Goal: Task Accomplishment & Management: Use online tool/utility

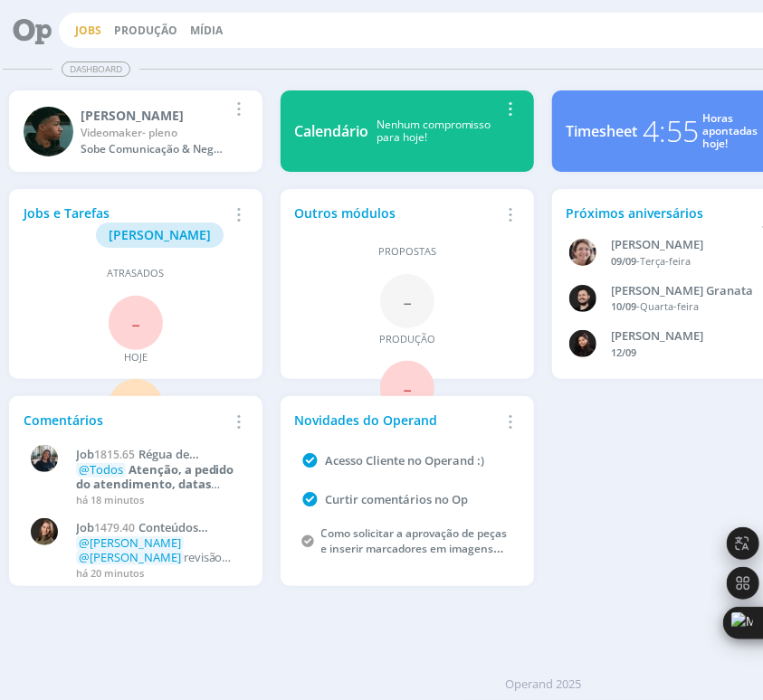
click at [81, 28] on link "Jobs" at bounding box center [88, 30] width 26 height 15
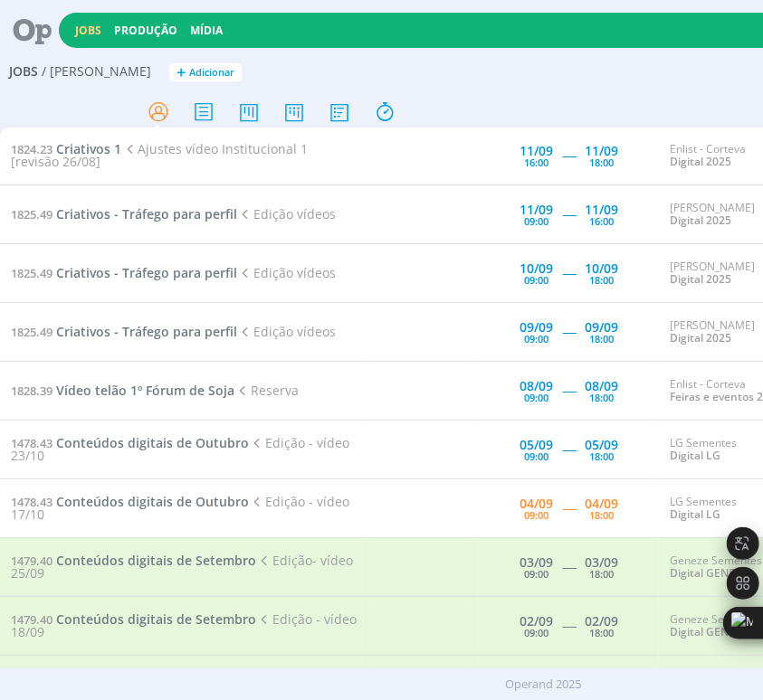
scroll to position [653, 0]
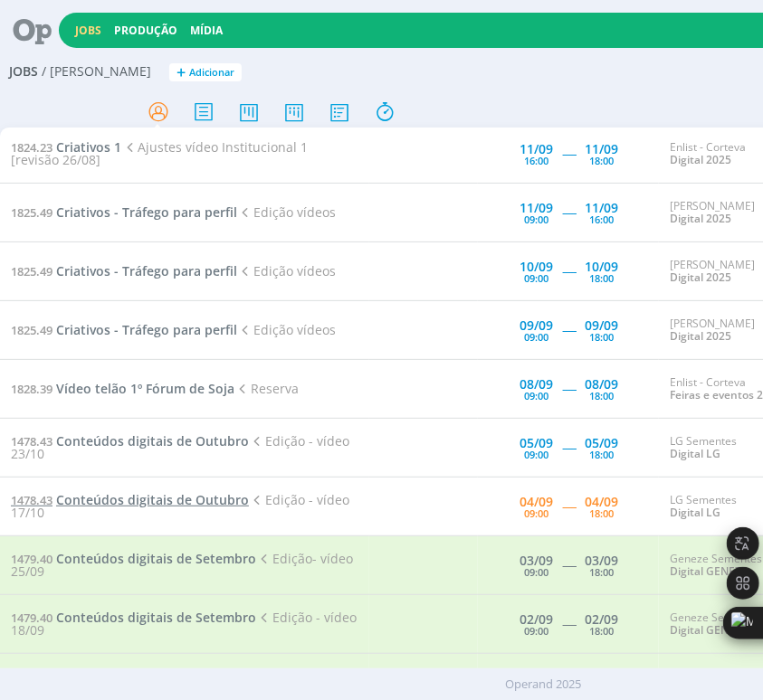
click at [219, 492] on span "Conteúdos digitais de Outubro" at bounding box center [152, 499] width 193 height 17
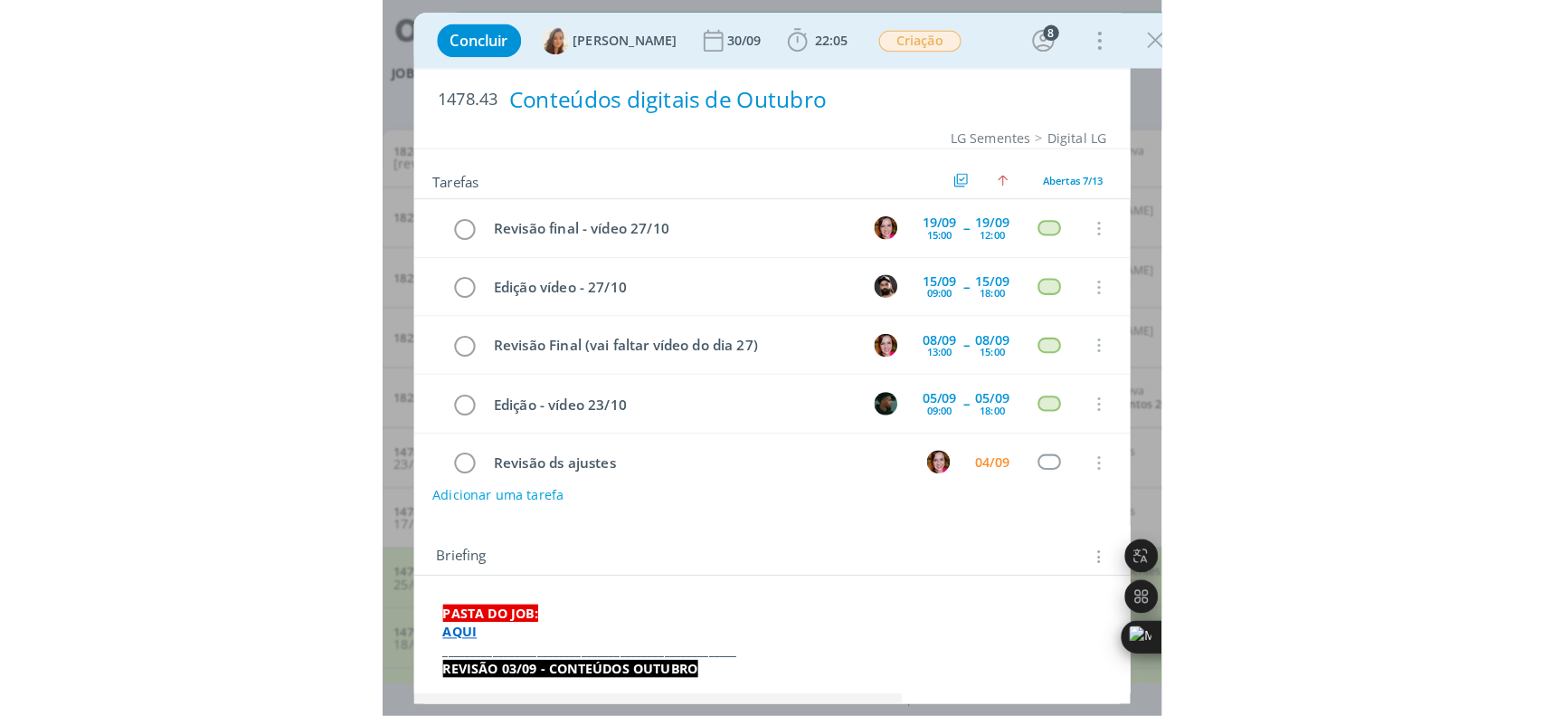
scroll to position [128, 0]
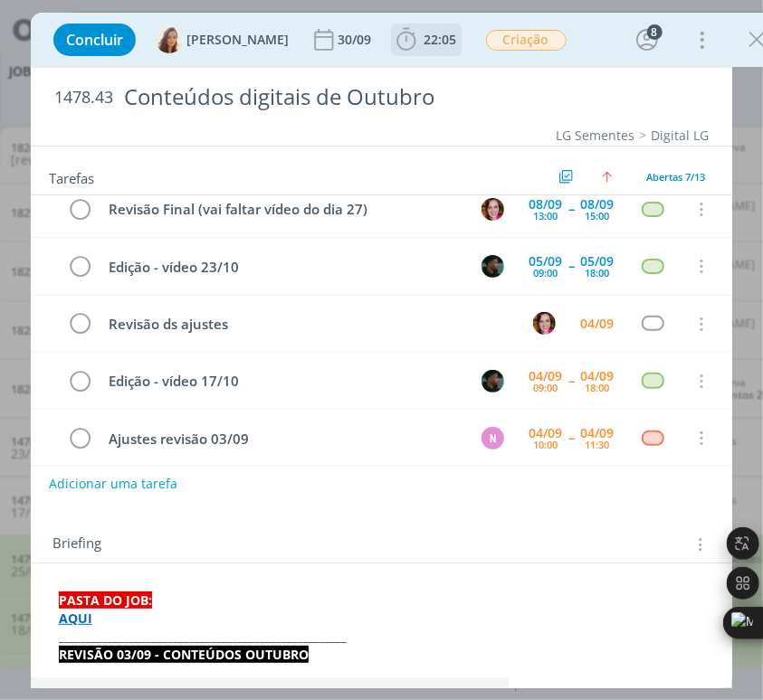
click at [394, 48] on icon "dialog" at bounding box center [406, 39] width 27 height 27
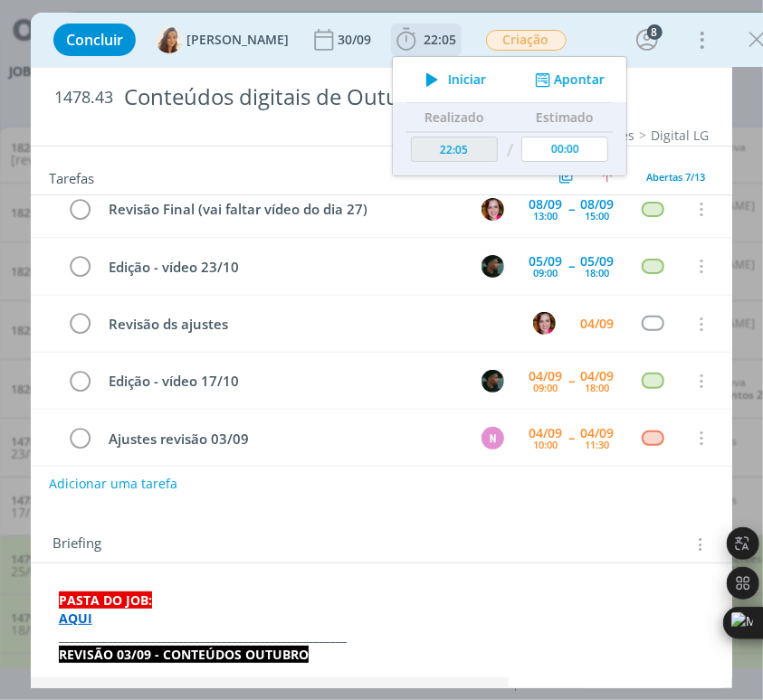
click at [416, 85] on icon "dialog" at bounding box center [432, 80] width 32 height 24
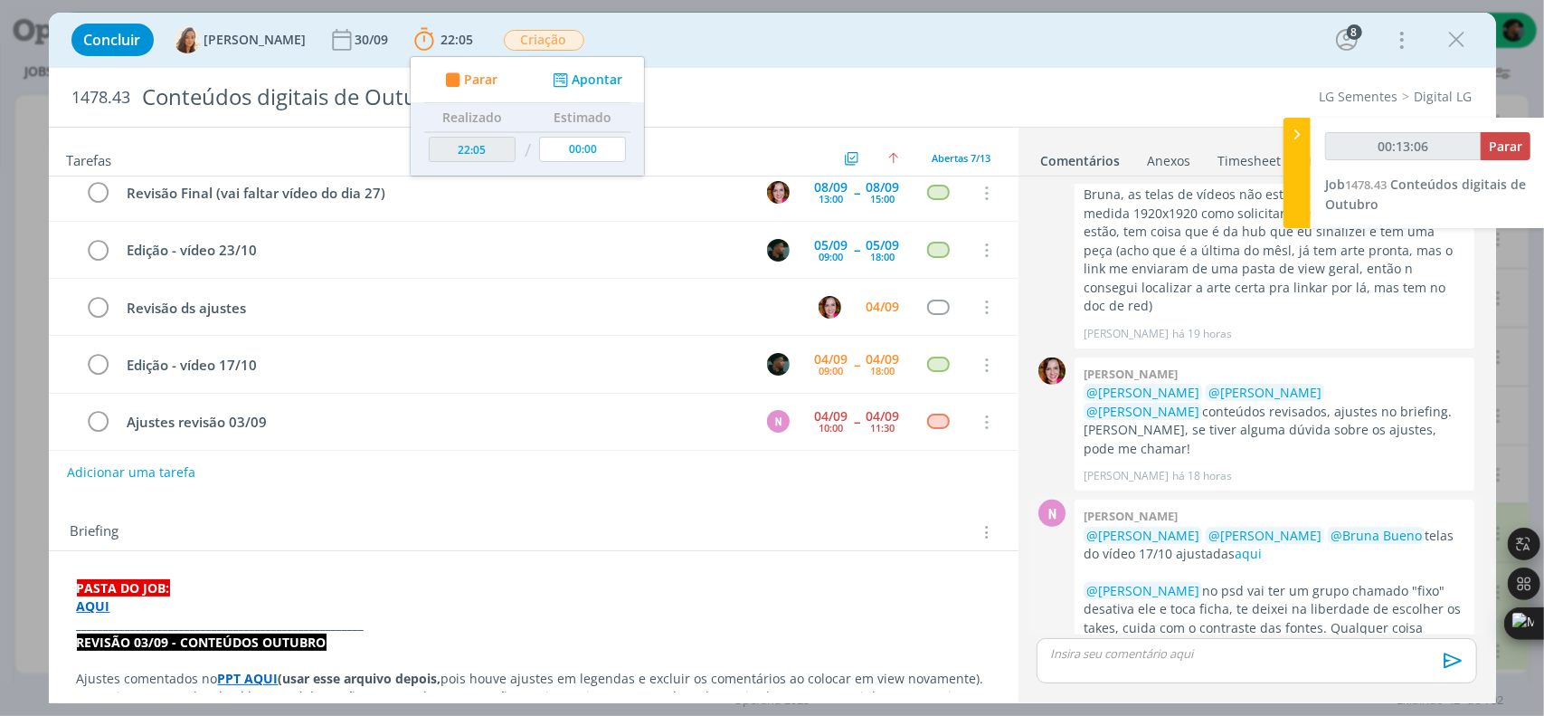
scroll to position [517, 0]
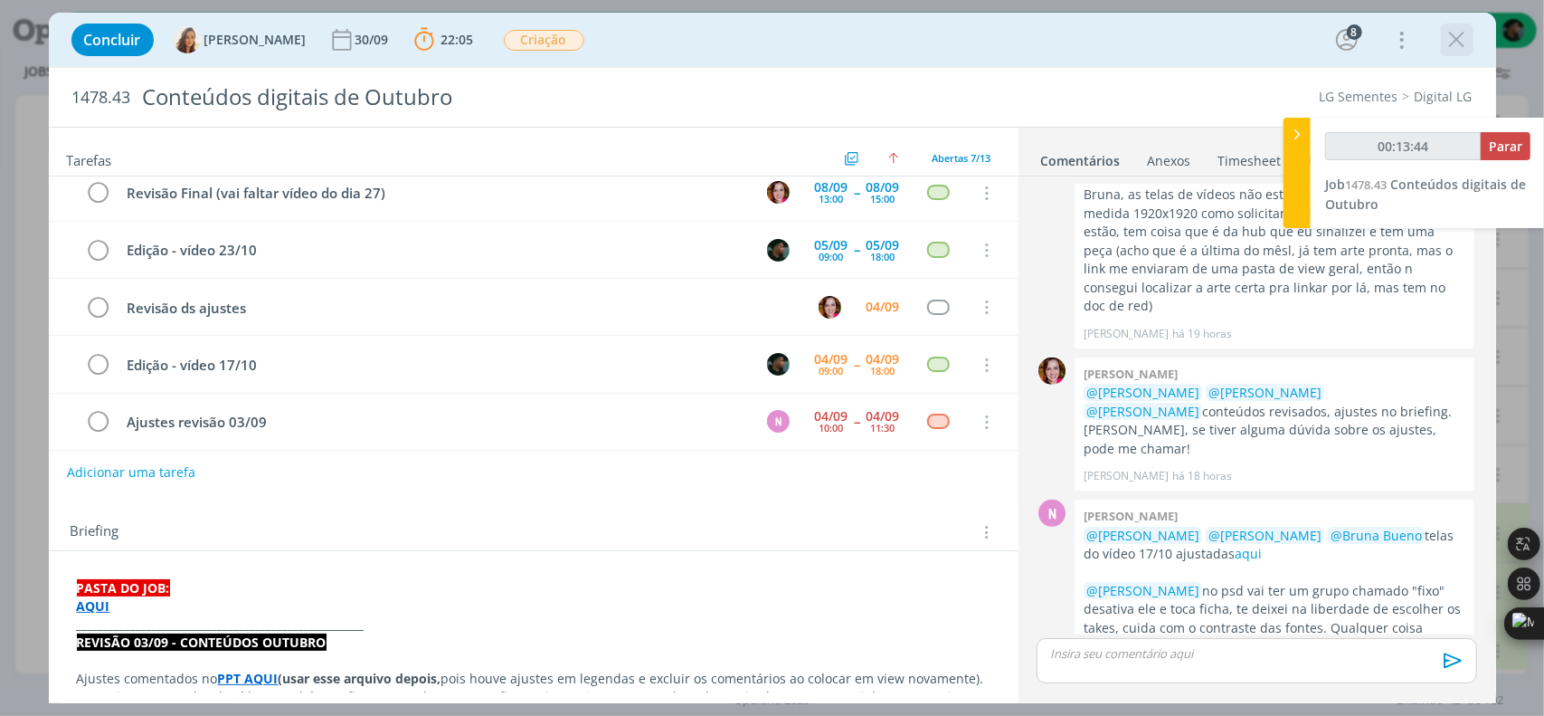
click at [762, 44] on icon "dialog" at bounding box center [1457, 39] width 27 height 27
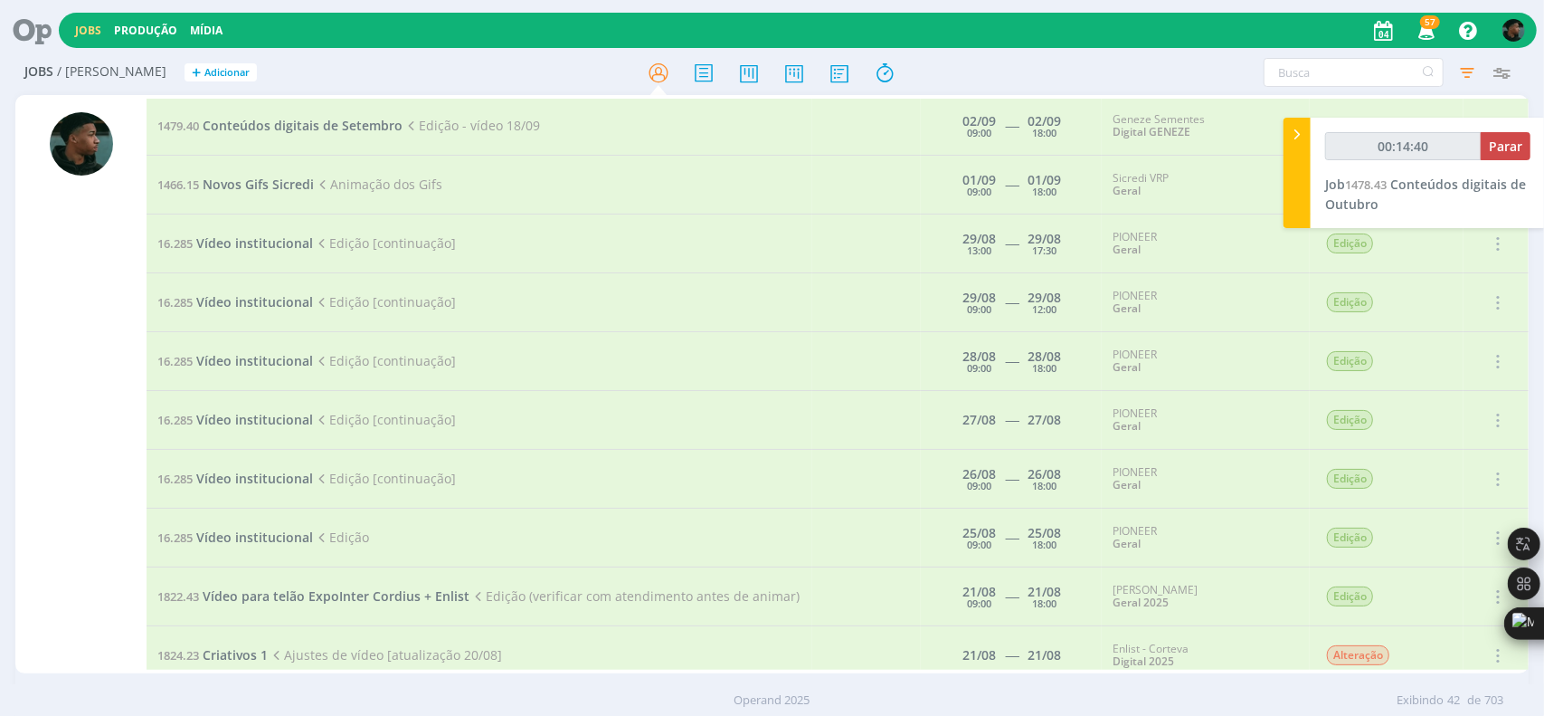
scroll to position [1179, 0]
click at [278, 410] on span "Vídeo institucional" at bounding box center [254, 418] width 117 height 17
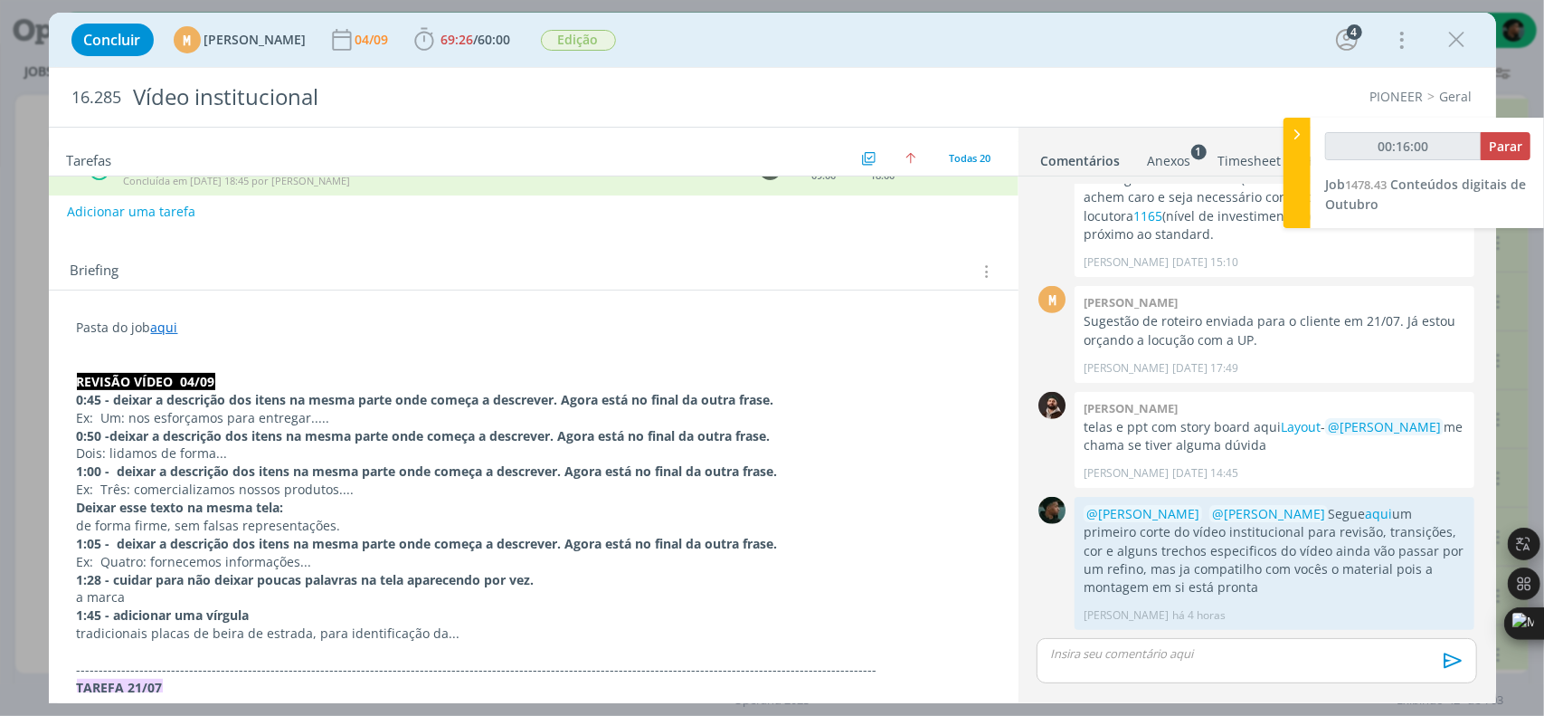
scroll to position [263, 0]
click at [233, 526] on p "de forma firme, sem falsas representações." at bounding box center [534, 523] width 914 height 18
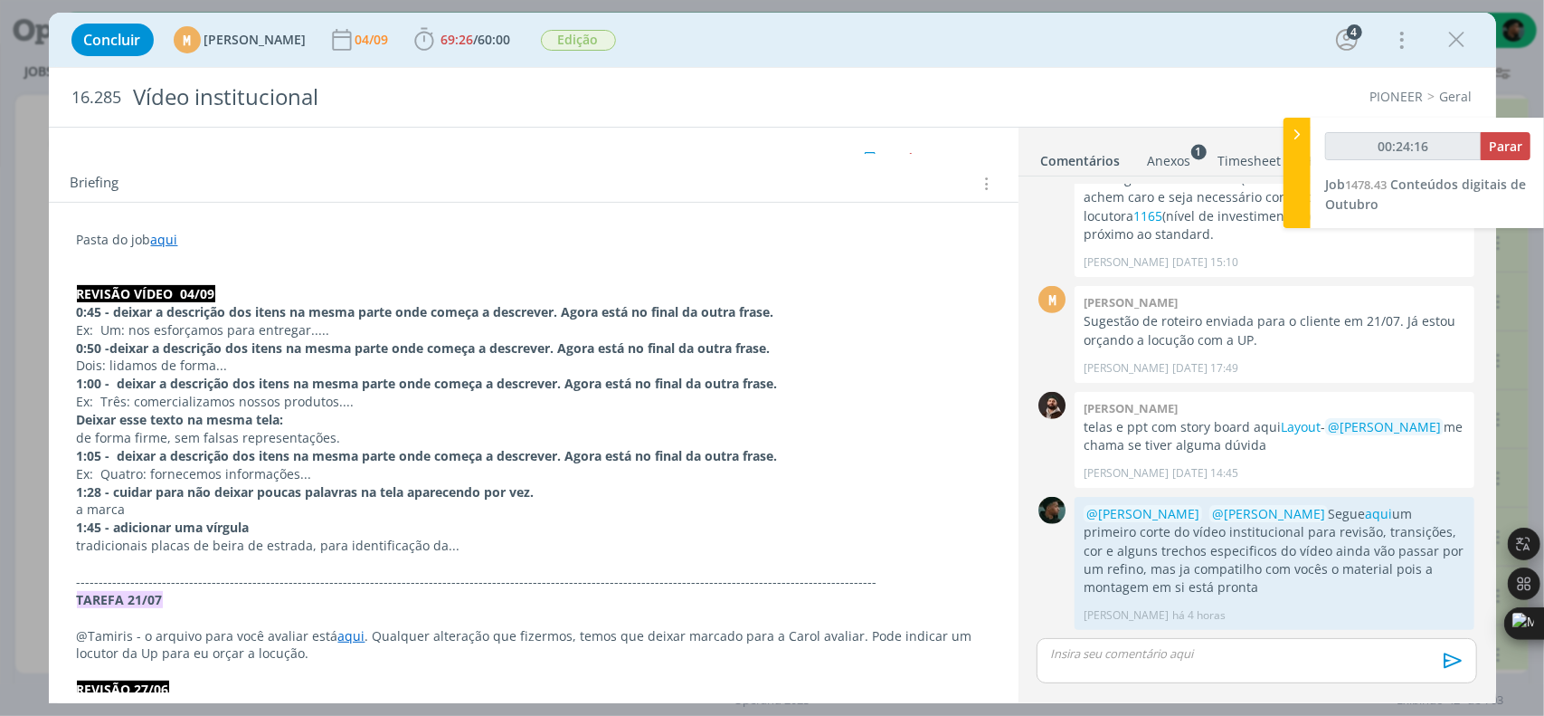
type input "00:24:17"
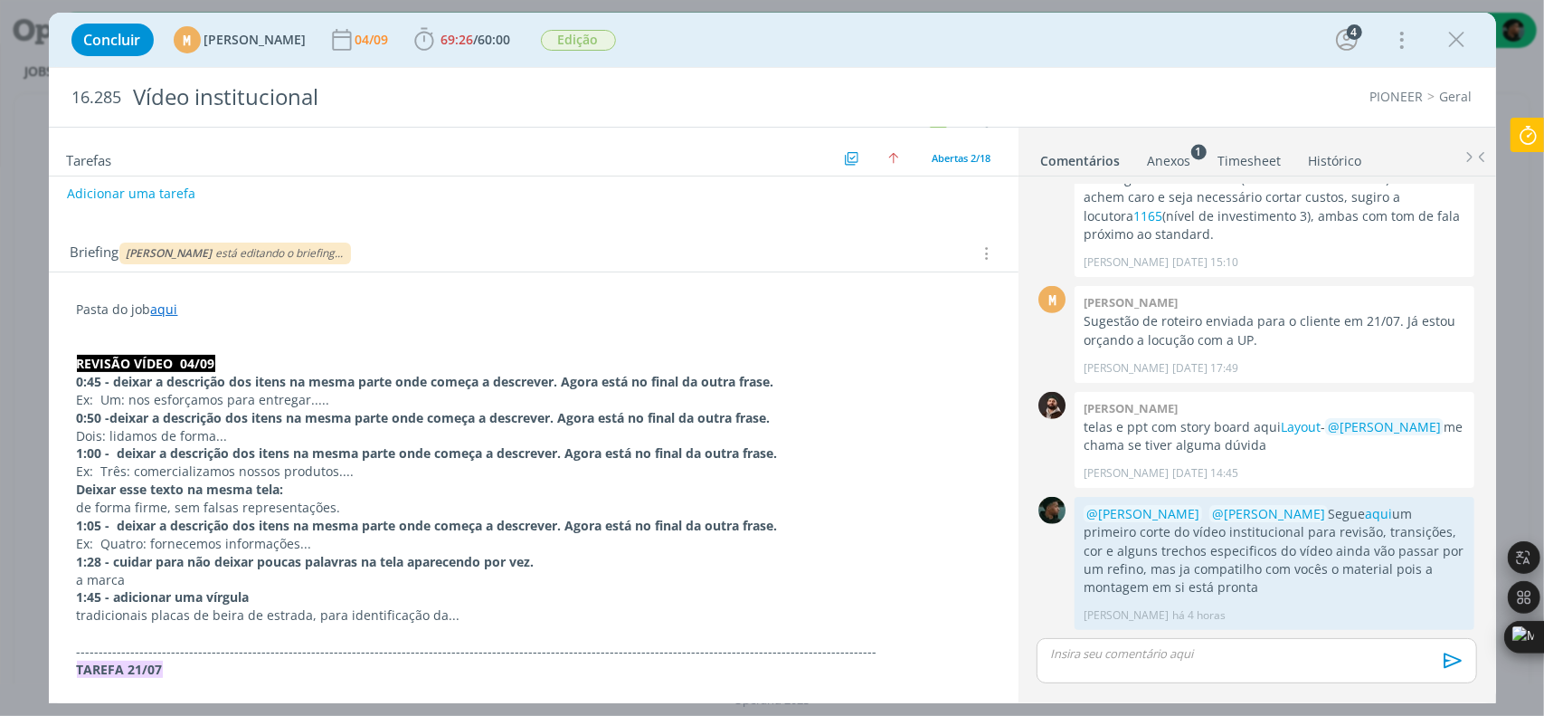
scroll to position [129, 0]
click at [263, 252] on div "[PERSON_NAME] está editando o briefing..." at bounding box center [235, 253] width 232 height 22
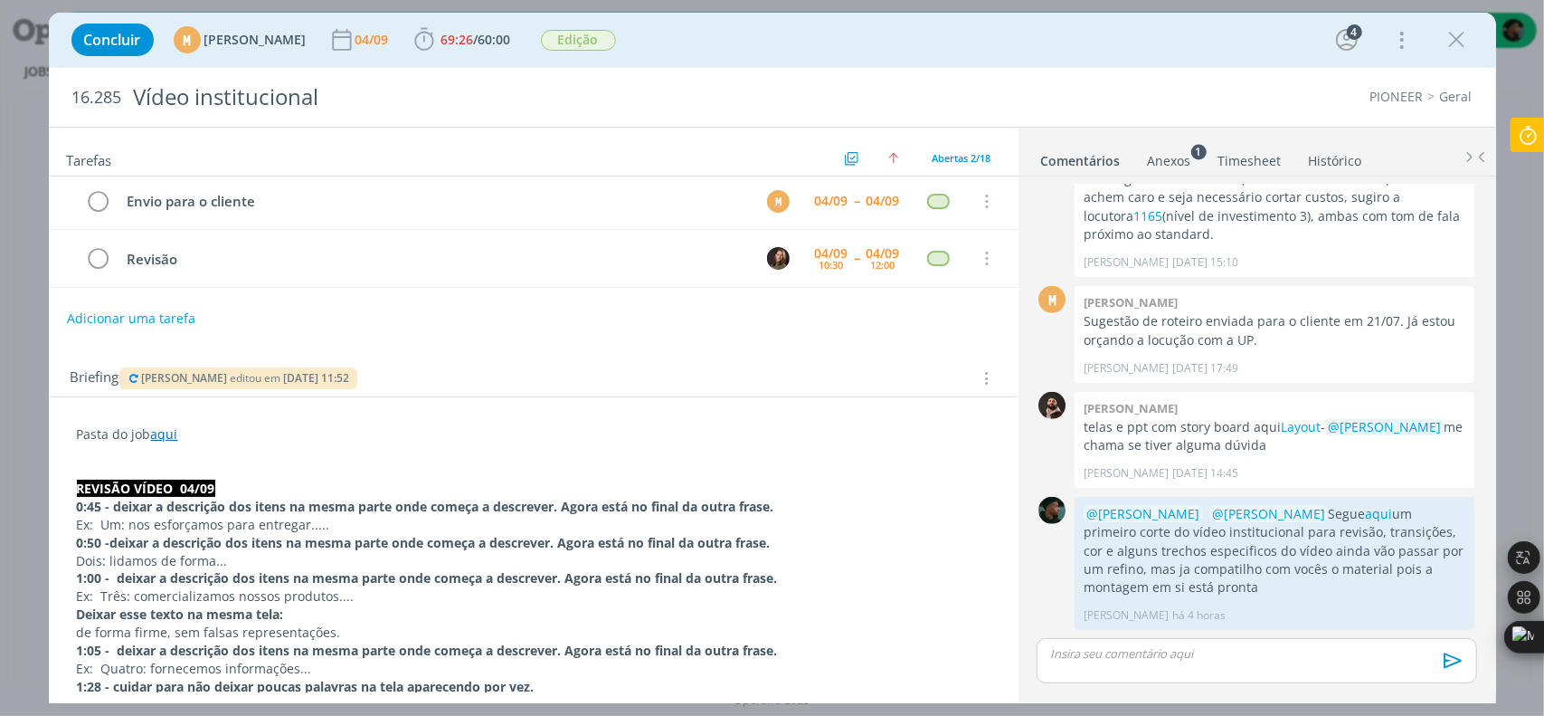
scroll to position [0, 0]
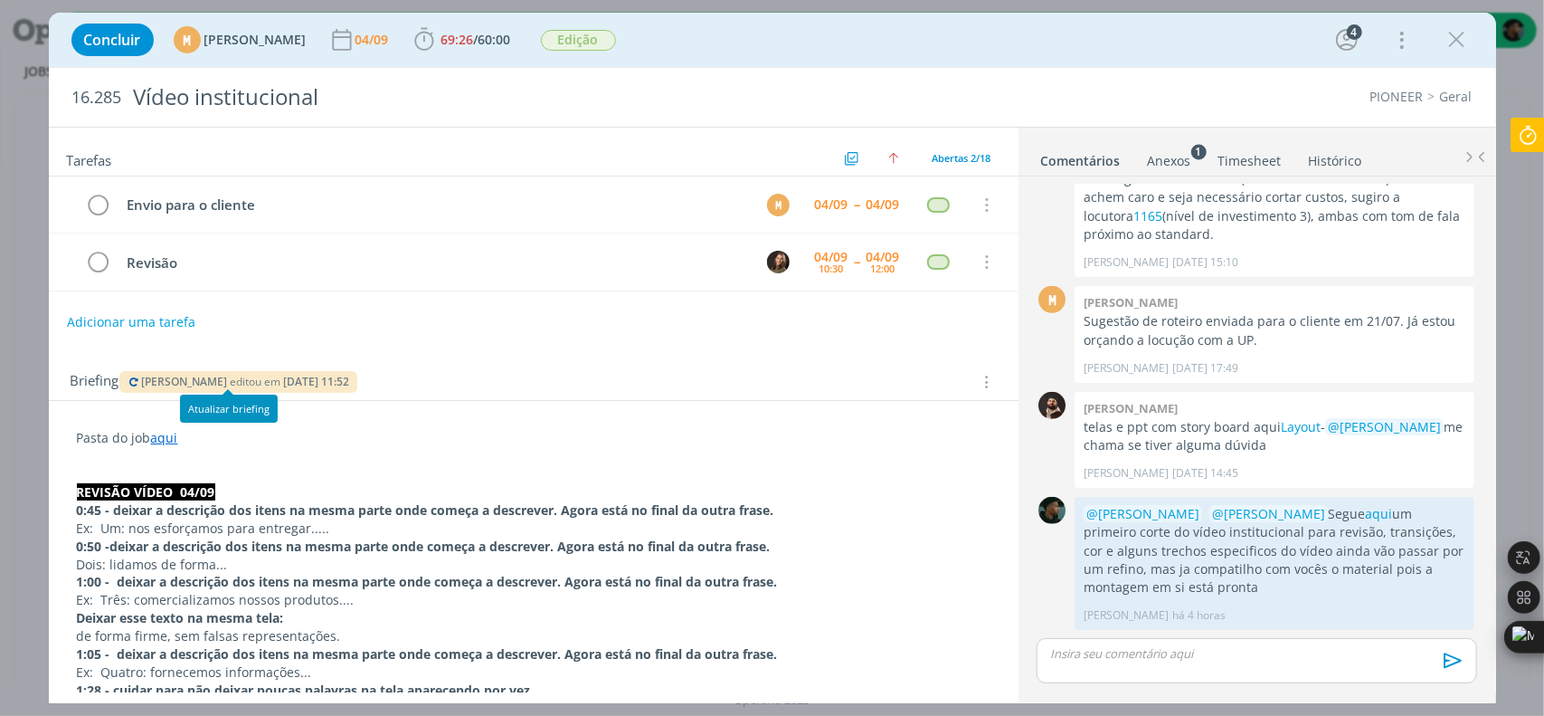
click at [298, 375] on span "[DATE] 11:52" at bounding box center [316, 381] width 66 height 15
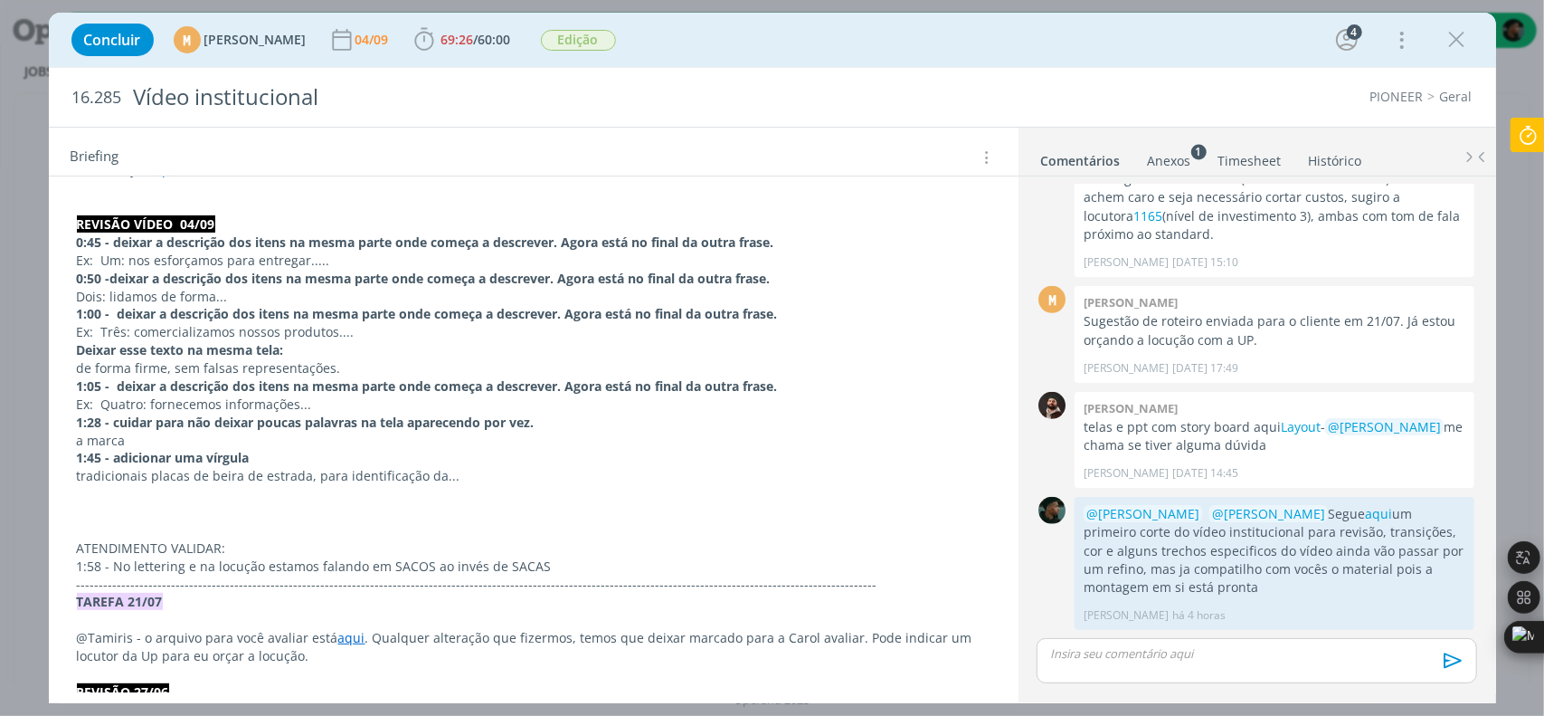
scroll to position [270, 0]
